Goal: Information Seeking & Learning: Compare options

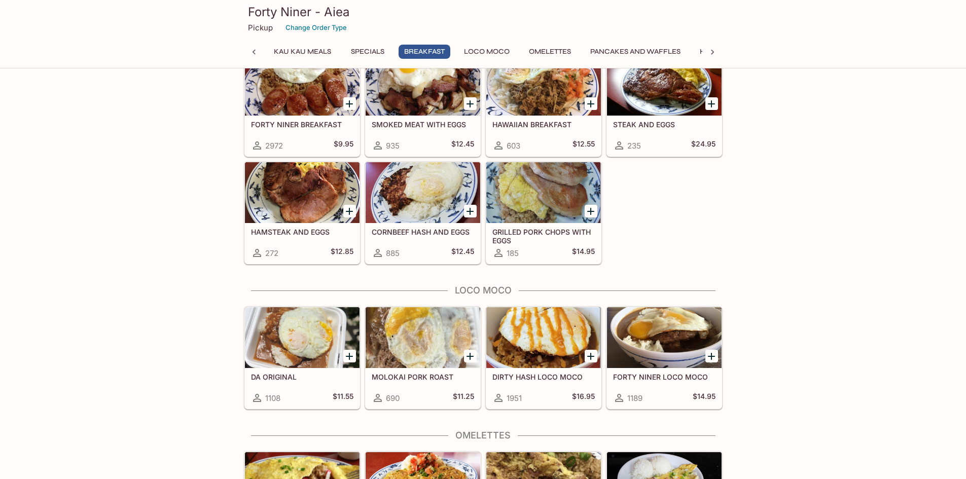
scroll to position [0, 4]
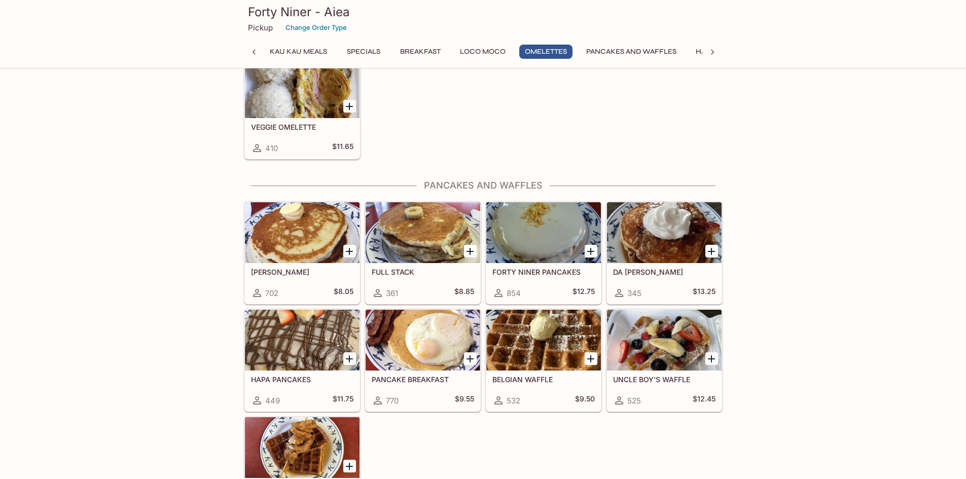
scroll to position [1065, 0]
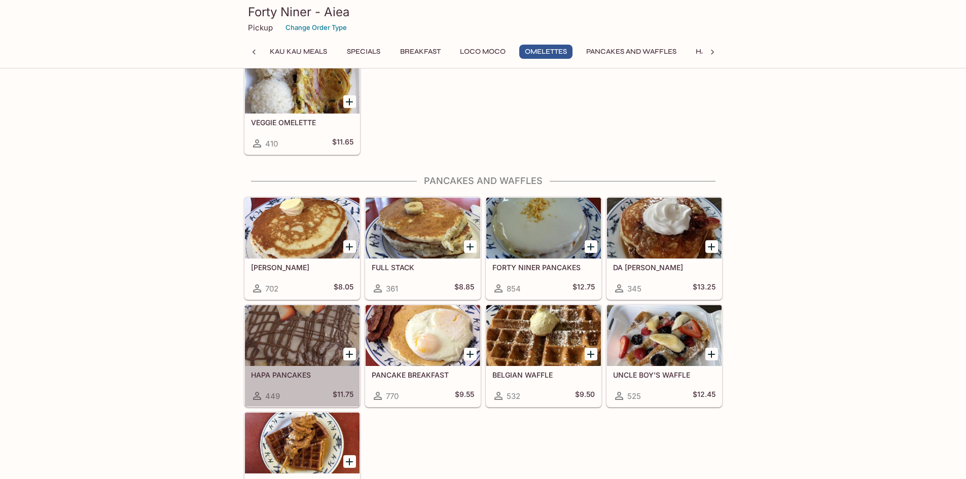
click at [319, 336] on div at bounding box center [302, 335] width 115 height 61
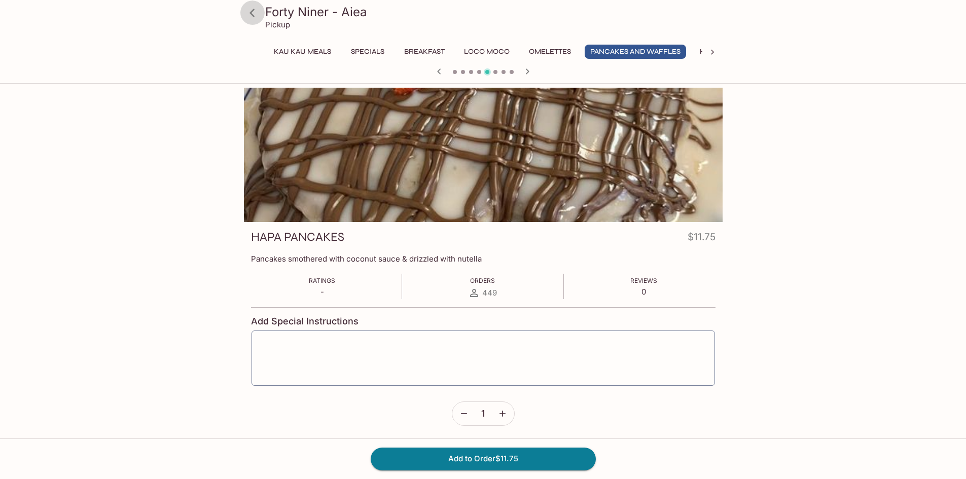
click at [252, 12] on icon at bounding box center [252, 13] width 18 height 18
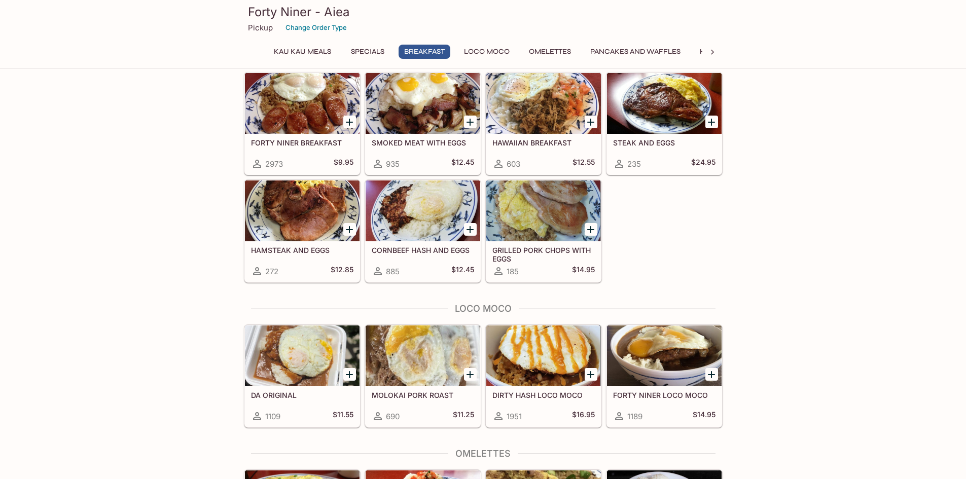
scroll to position [558, 0]
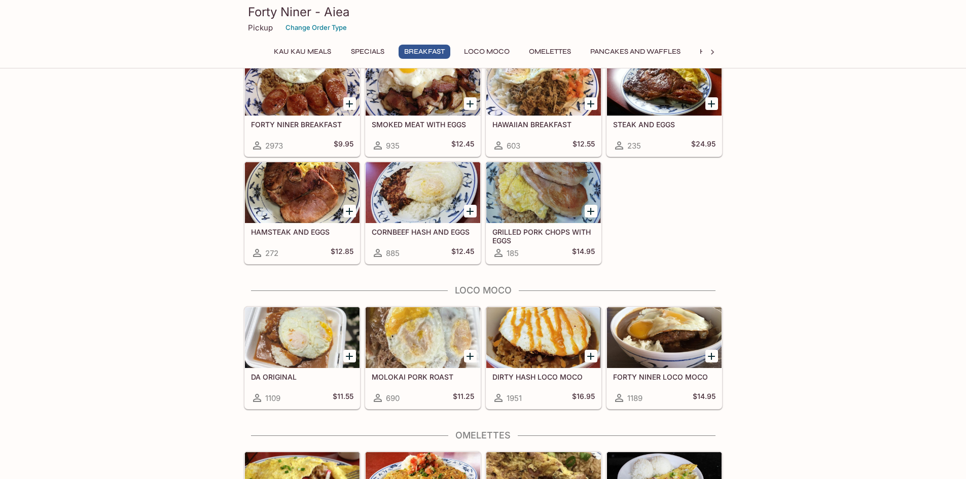
click at [525, 378] on h5 "DIRTY HASH LOCO MOCO" at bounding box center [543, 377] width 102 height 9
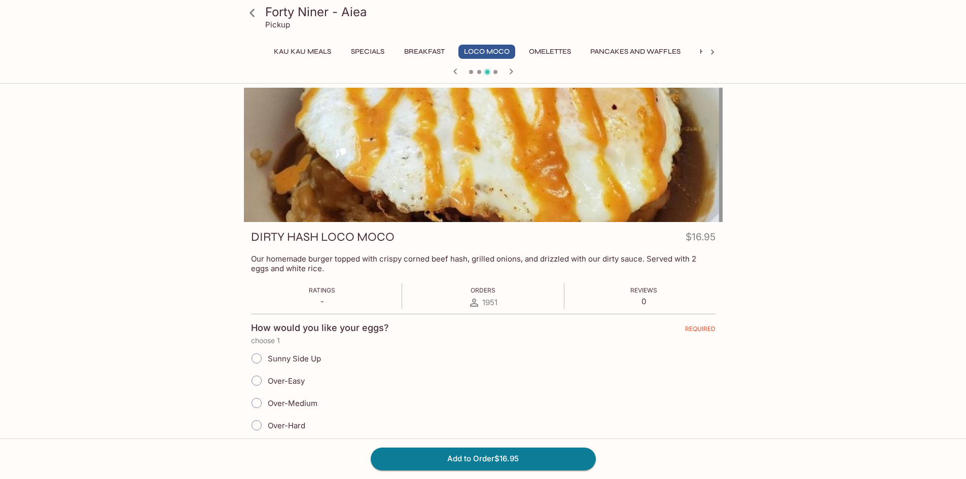
click at [249, 11] on icon at bounding box center [252, 13] width 18 height 18
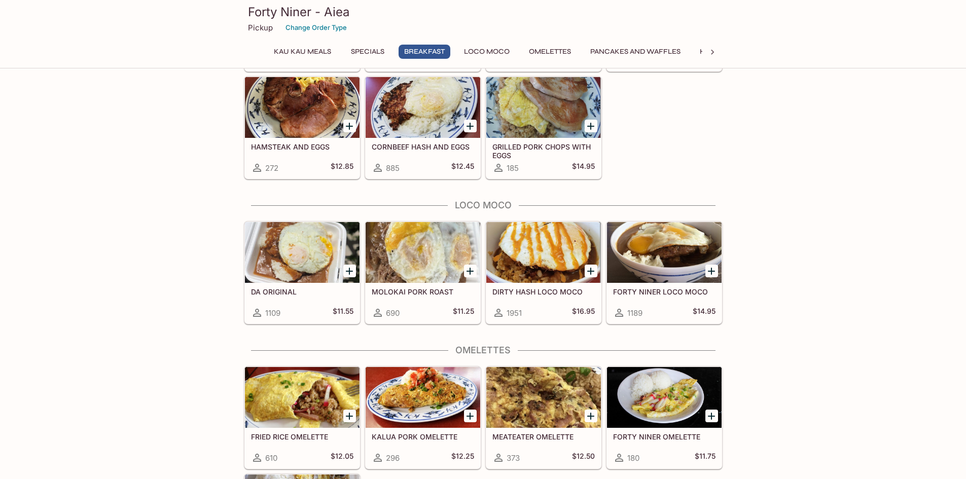
scroll to position [659, 0]
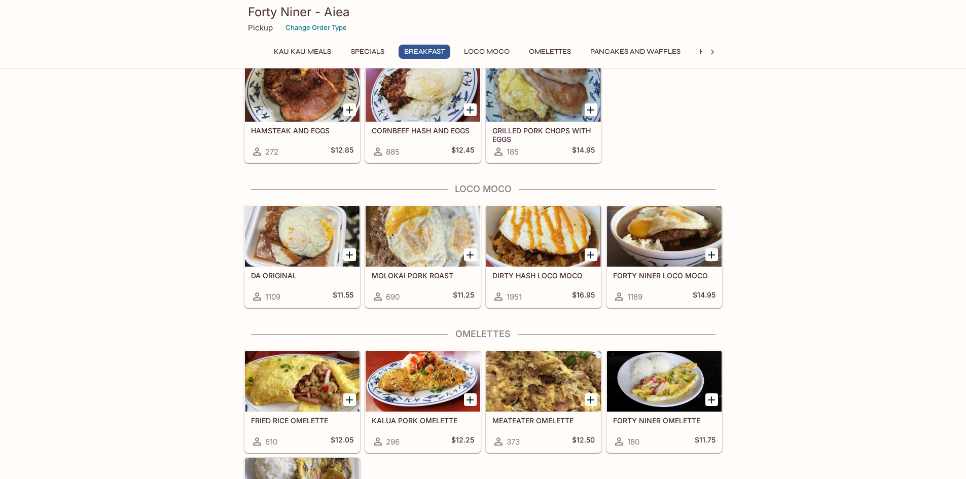
click at [548, 275] on h5 "DIRTY HASH LOCO MOCO" at bounding box center [543, 275] width 102 height 9
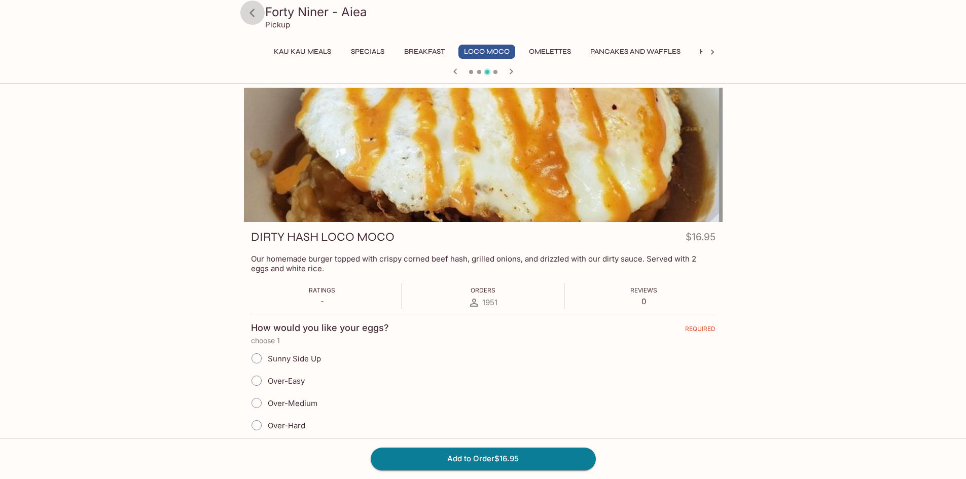
click at [252, 14] on icon at bounding box center [251, 13] width 5 height 8
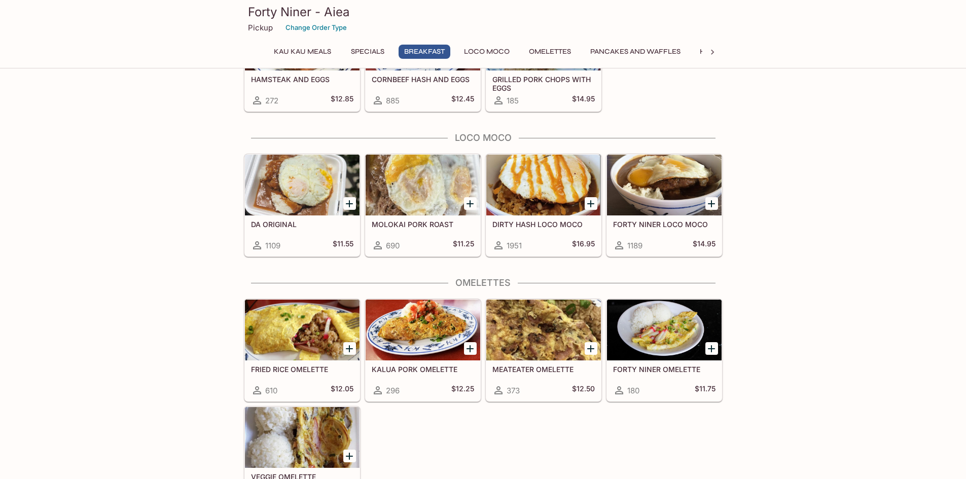
scroll to position [760, 0]
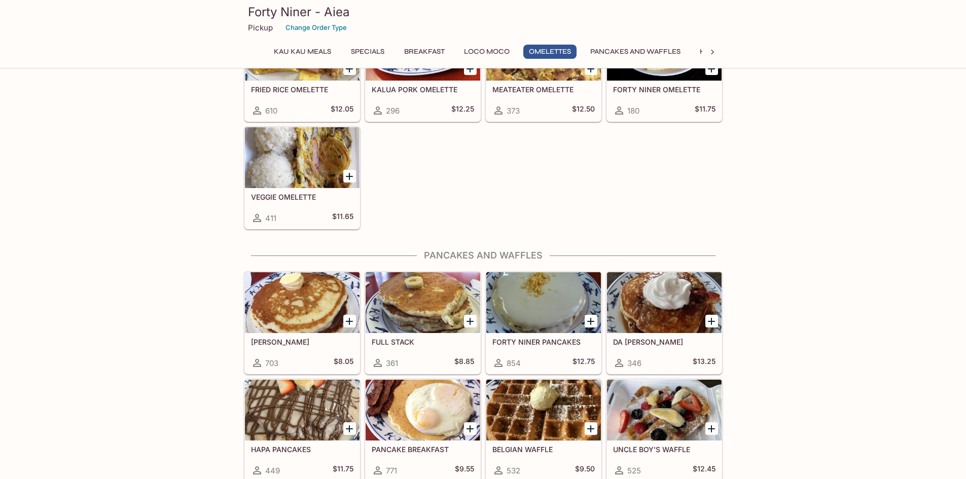
scroll to position [1014, 0]
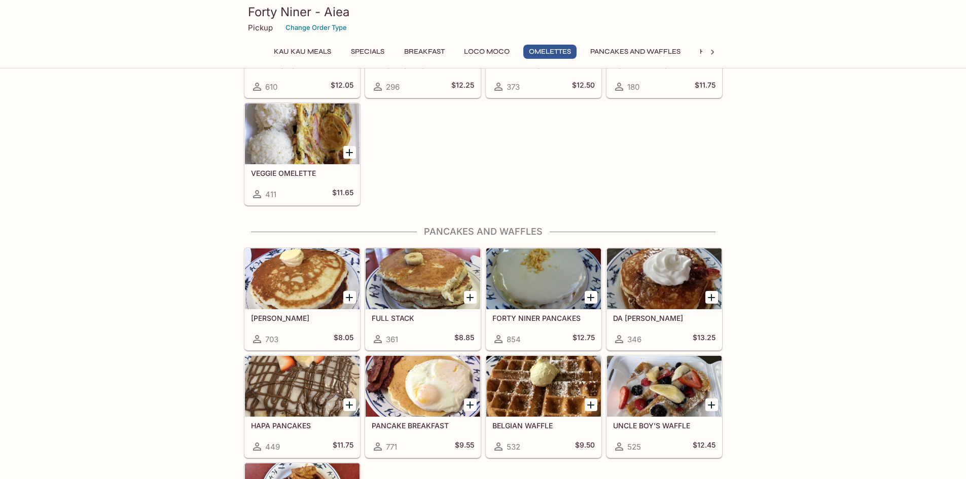
click at [518, 290] on div at bounding box center [543, 278] width 115 height 61
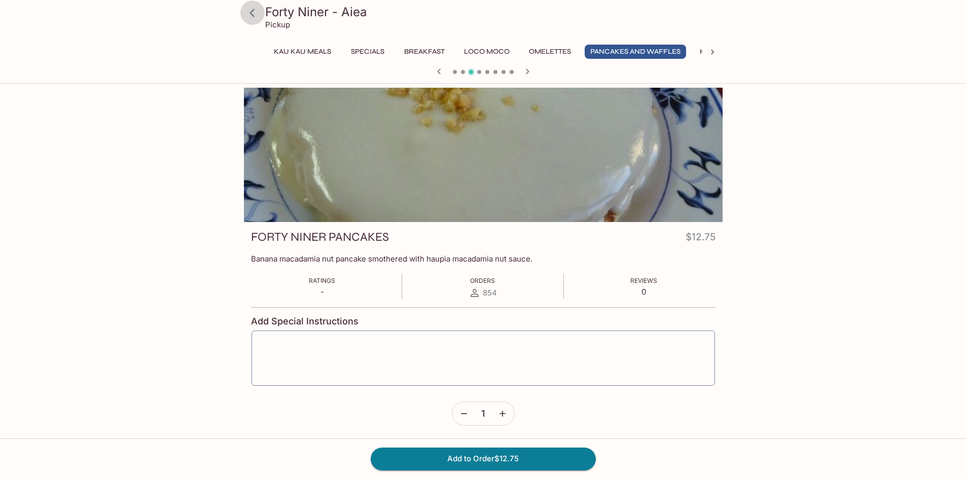
click at [254, 12] on icon at bounding box center [252, 13] width 18 height 18
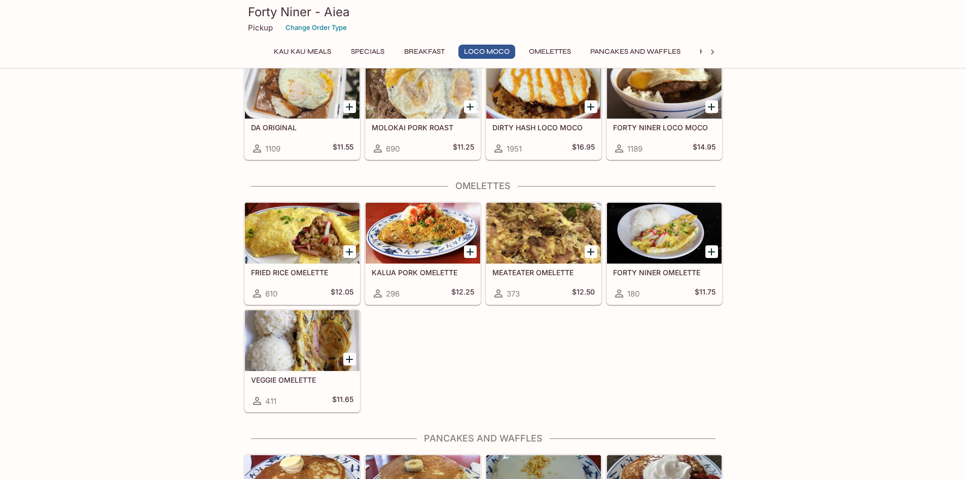
scroll to position [811, 0]
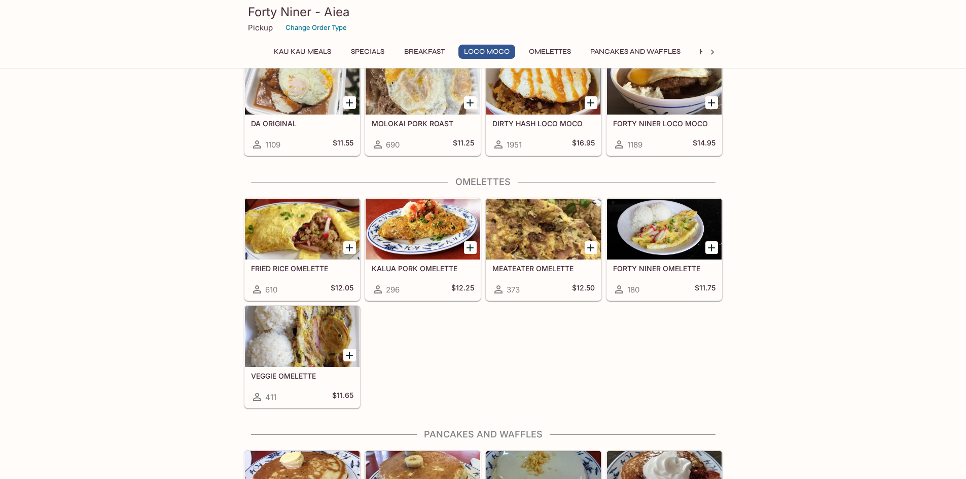
click at [553, 265] on h5 "MEATEATER OMELETTE" at bounding box center [543, 268] width 102 height 9
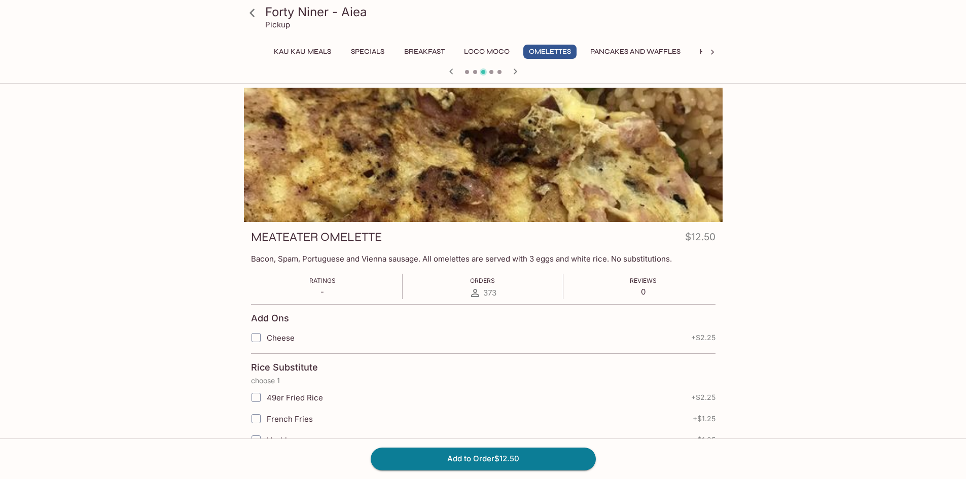
click at [254, 12] on icon at bounding box center [252, 13] width 18 height 18
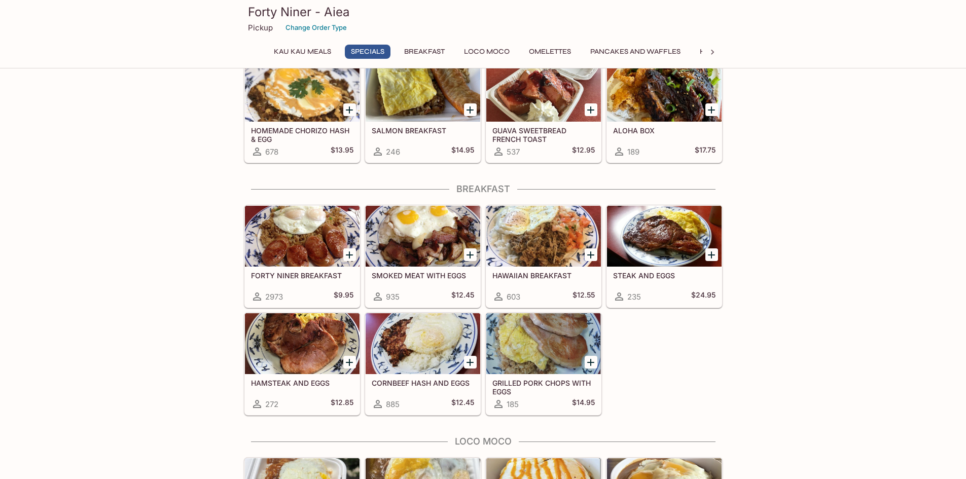
scroll to position [406, 0]
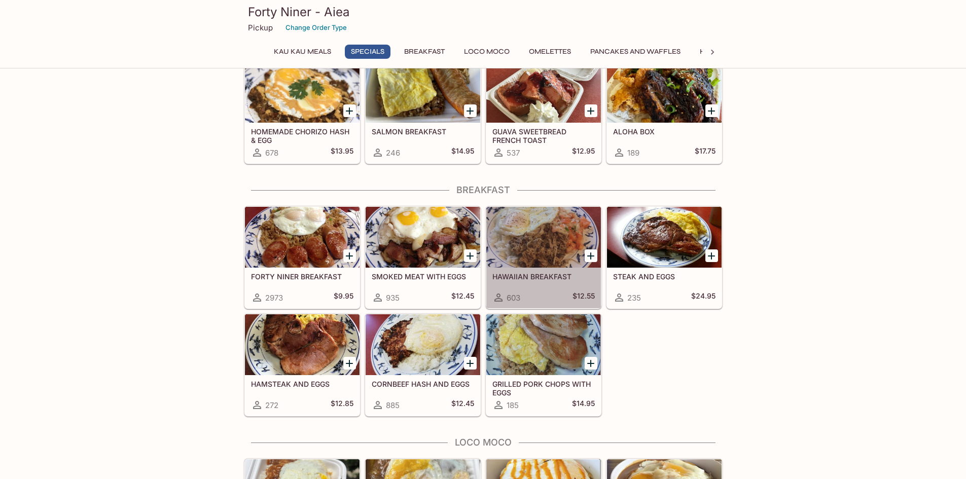
click at [515, 278] on h5 "HAWAIIAN BREAKFAST" at bounding box center [543, 276] width 102 height 9
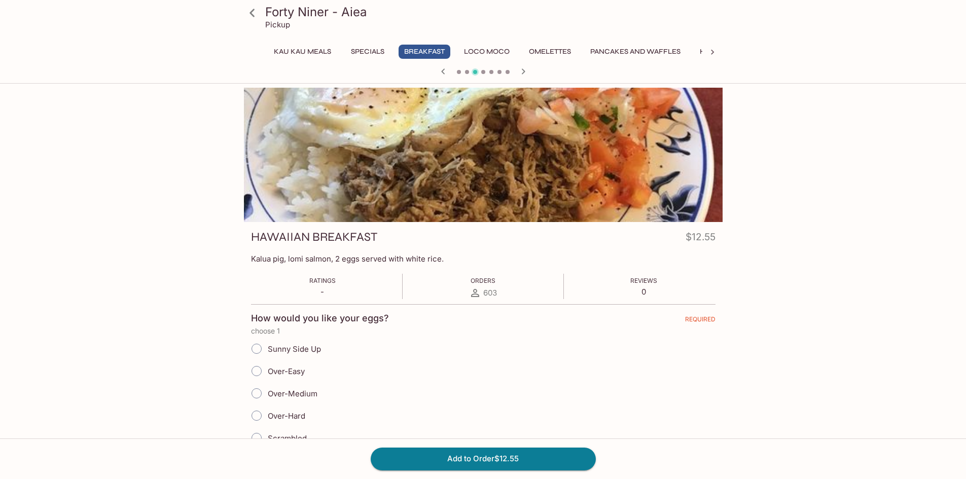
click at [250, 7] on icon at bounding box center [252, 13] width 18 height 18
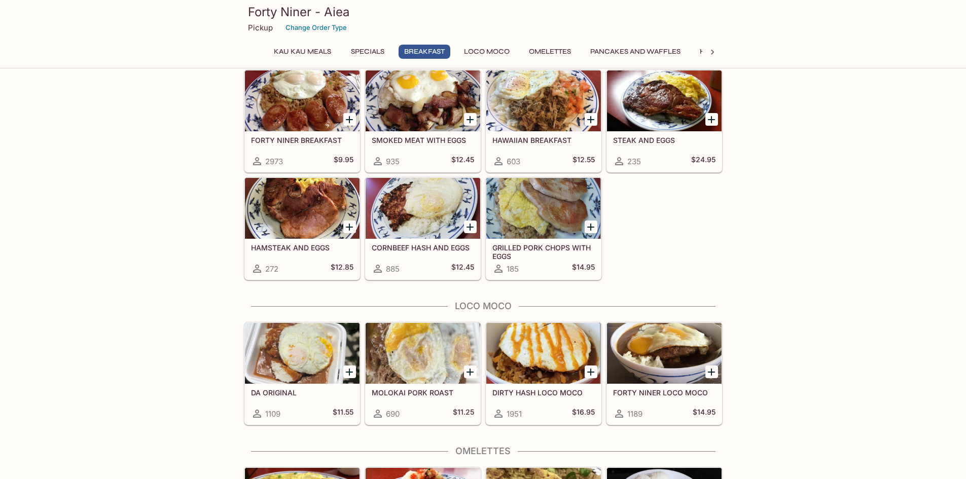
scroll to position [558, 0]
